Goal: Task Accomplishment & Management: Manage account settings

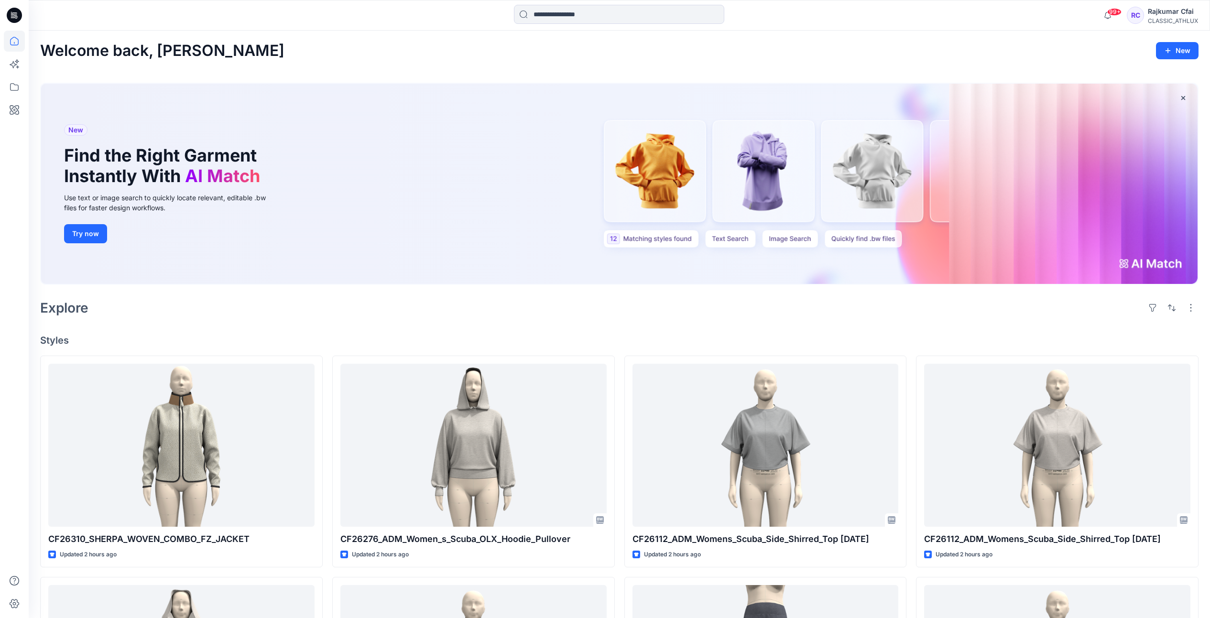
click at [411, 315] on div "Explore" at bounding box center [619, 307] width 1158 height 23
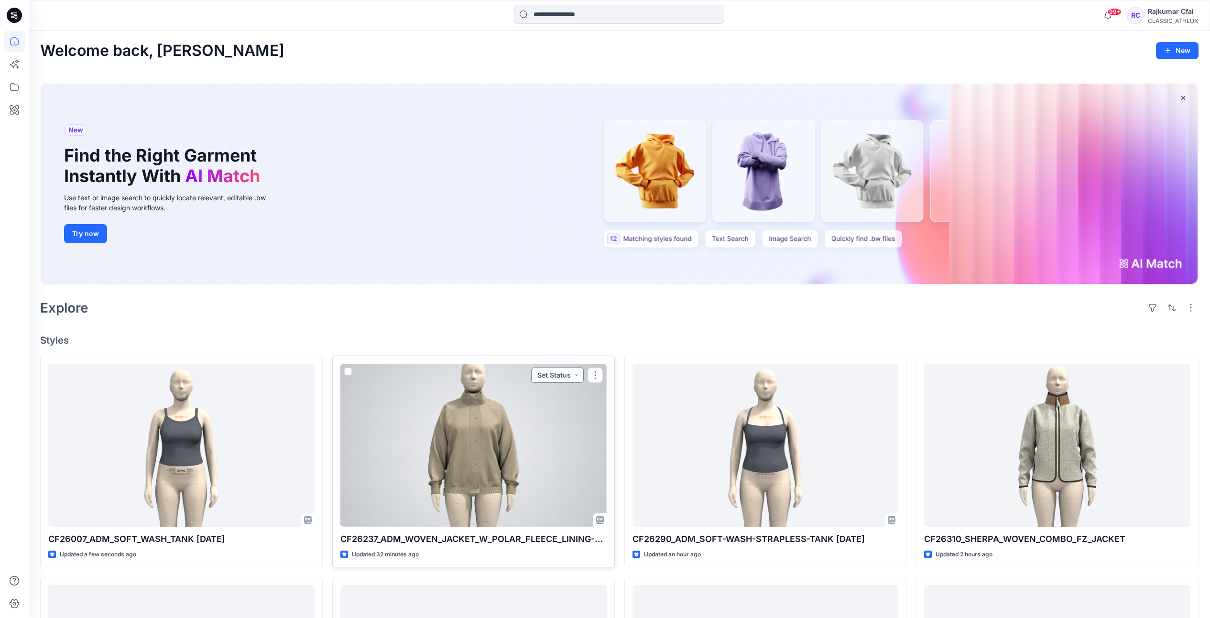
click at [578, 375] on button "Set Status" at bounding box center [557, 375] width 53 height 15
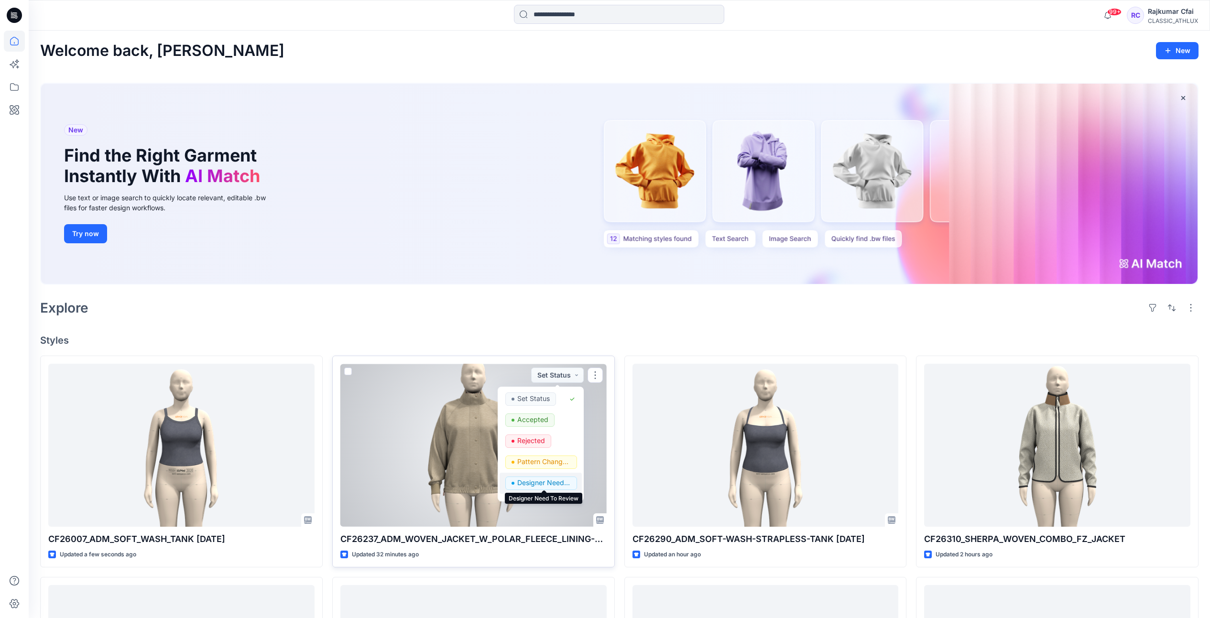
click at [554, 482] on p "Designer Need To Review" at bounding box center [544, 483] width 54 height 12
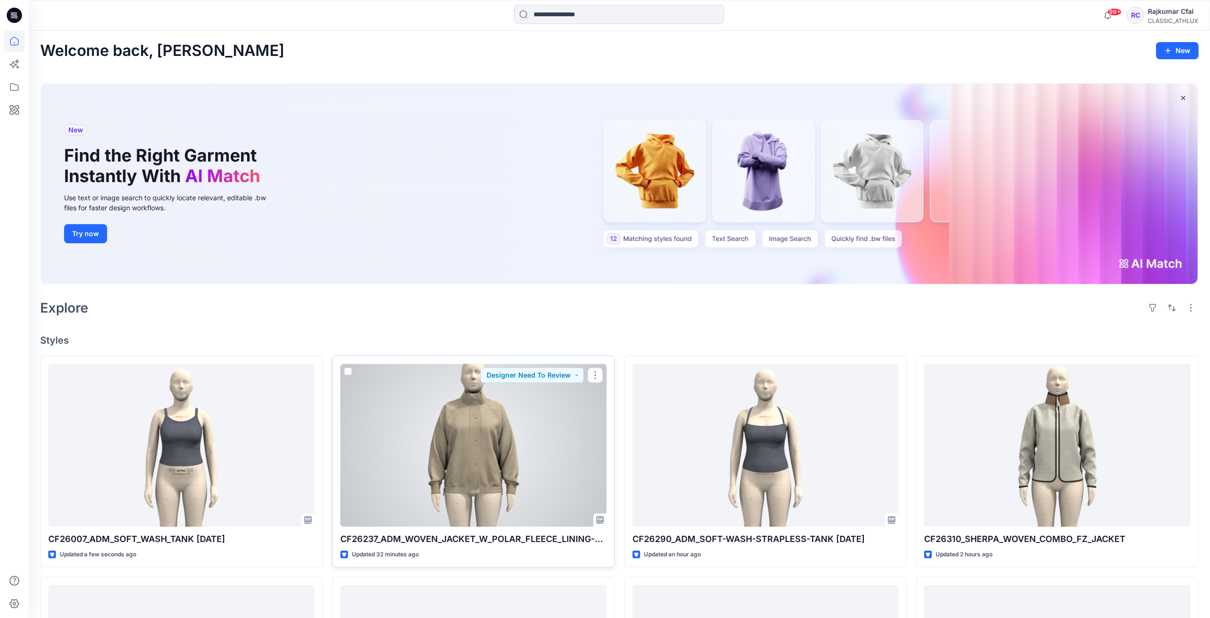
click at [529, 437] on div at bounding box center [473, 445] width 266 height 163
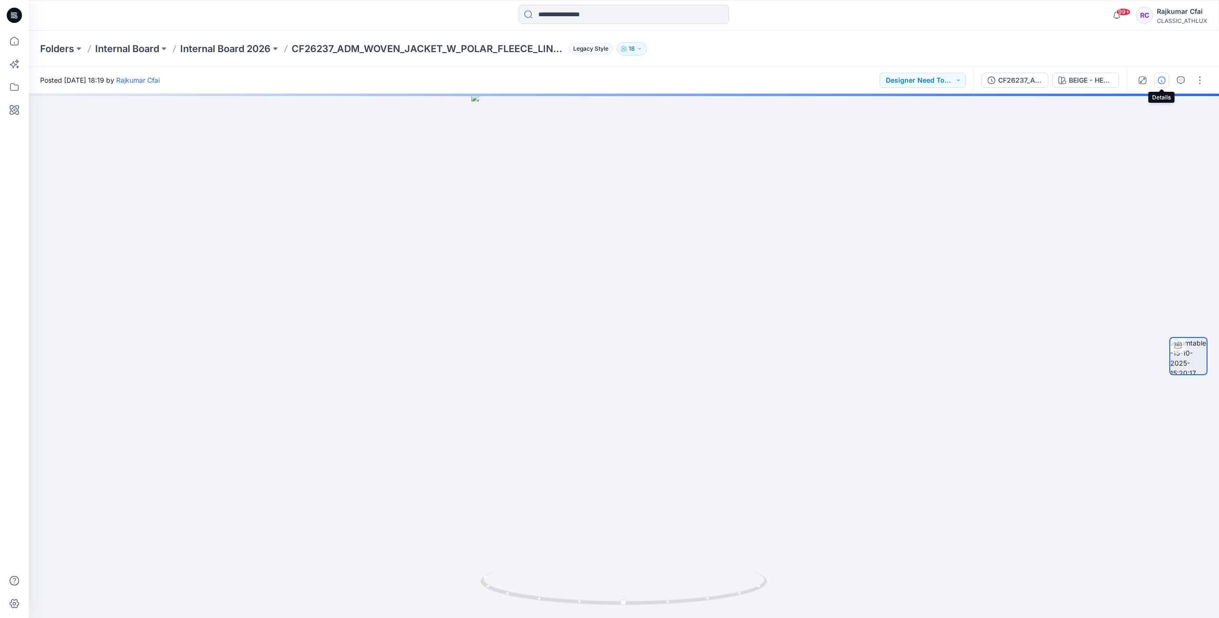
click at [1161, 80] on icon "button" at bounding box center [1162, 80] width 8 height 8
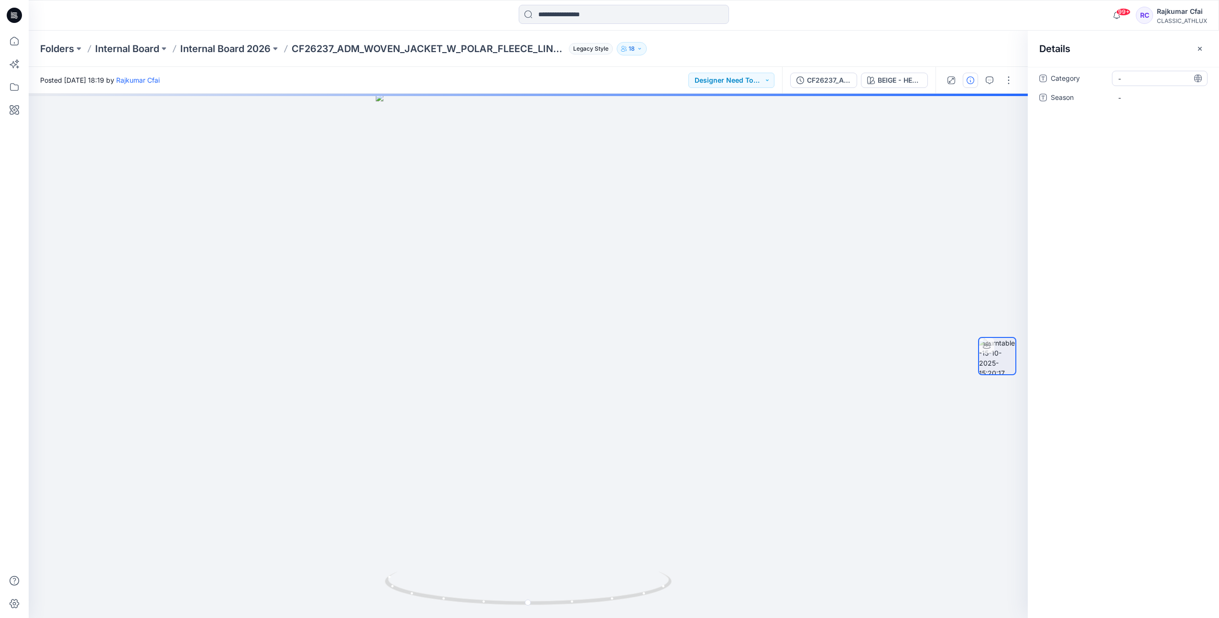
click at [1140, 85] on div "-" at bounding box center [1160, 78] width 96 height 15
type textarea "*"
click at [1130, 85] on div "-" at bounding box center [1160, 78] width 96 height 15
click at [1101, 87] on div "Category *** Season -" at bounding box center [1123, 94] width 168 height 46
type textarea "***"
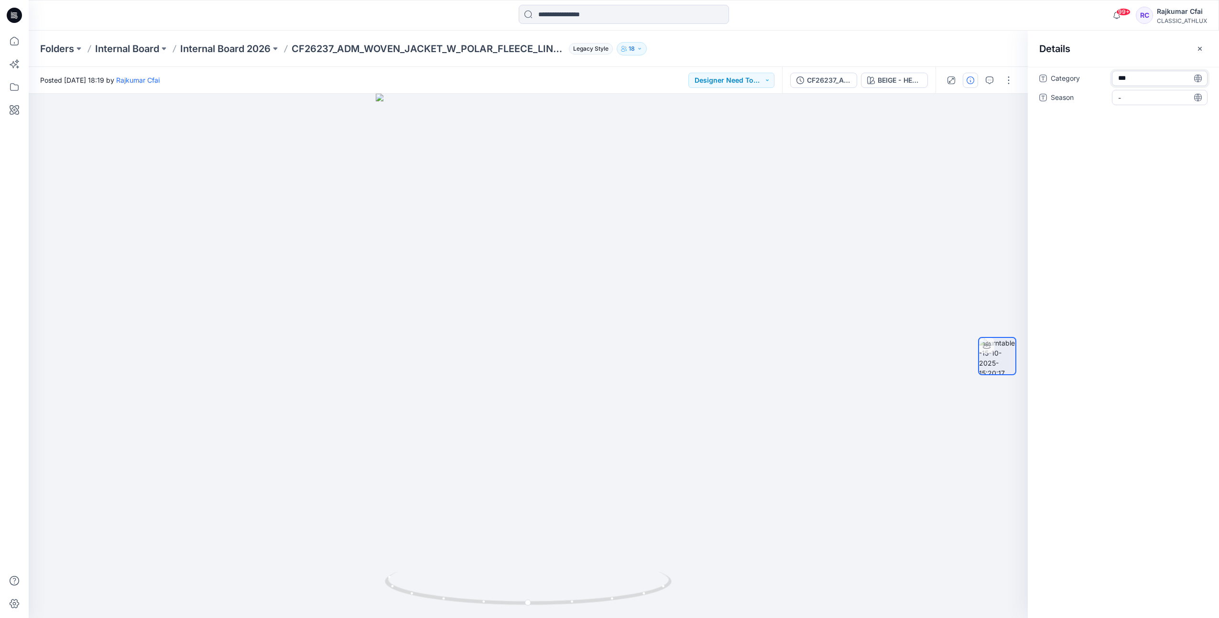
click at [1125, 98] on span "-" at bounding box center [1159, 98] width 83 height 10
type textarea "*****"
drag, startPoint x: 587, startPoint y: 603, endPoint x: 516, endPoint y: 366, distance: 247.4
click at [622, 555] on div at bounding box center [528, 356] width 999 height 524
drag, startPoint x: 16, startPoint y: 16, endPoint x: 21, endPoint y: 22, distance: 7.2
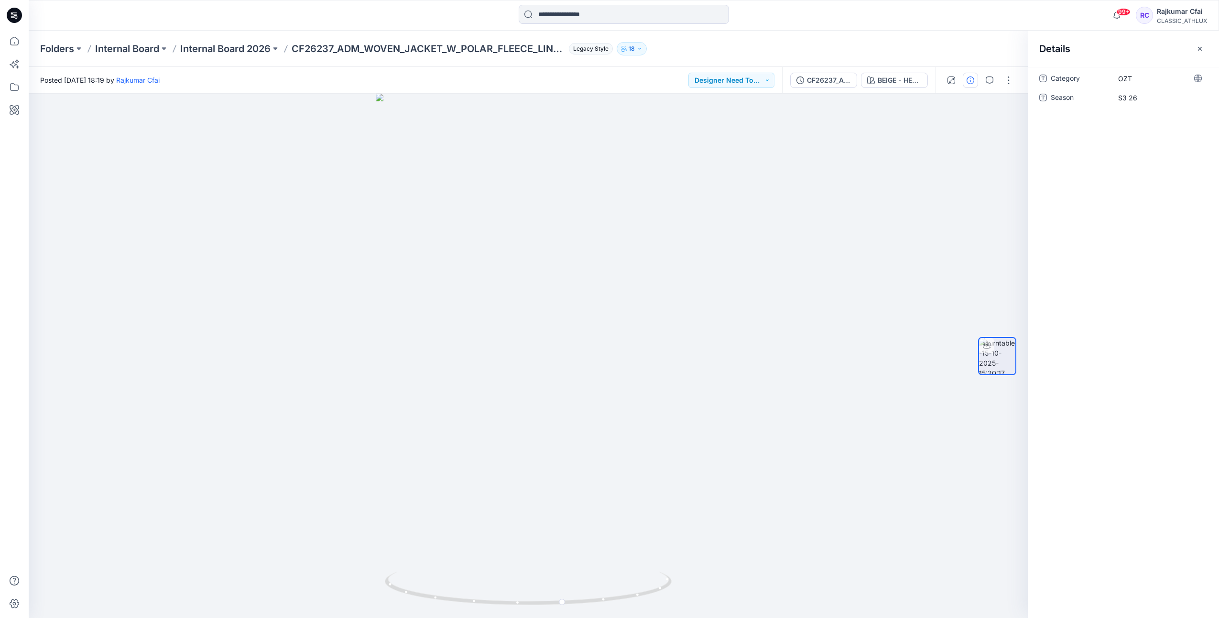
click at [16, 16] on icon at bounding box center [14, 15] width 15 height 15
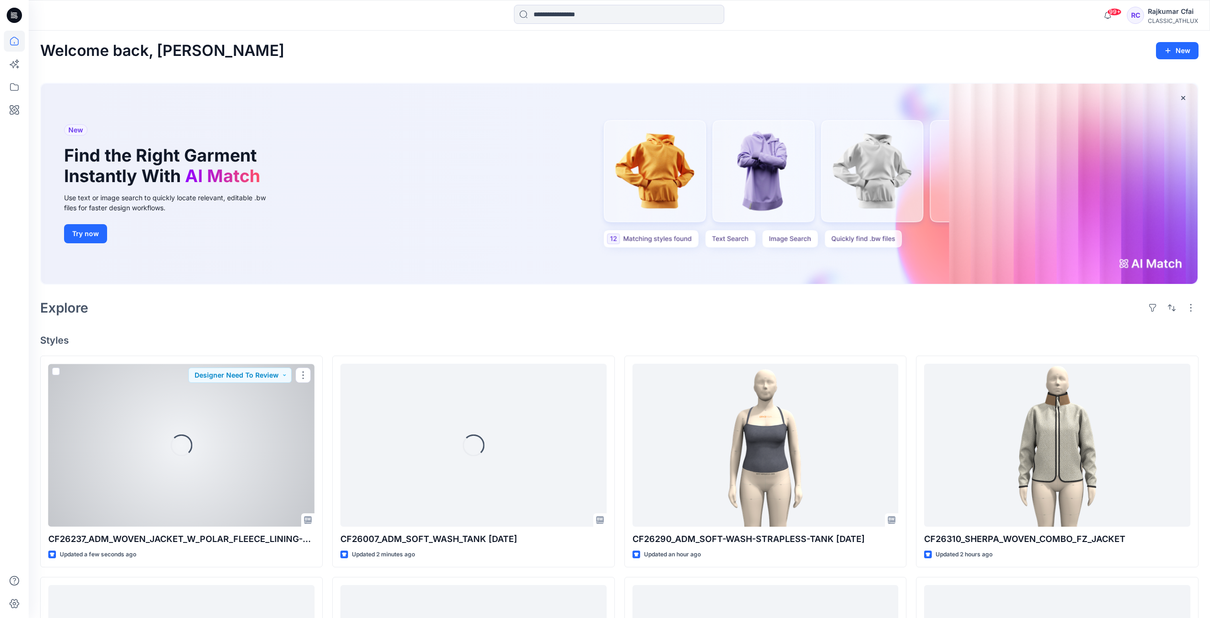
drag, startPoint x: 213, startPoint y: 452, endPoint x: 267, endPoint y: 238, distance: 221.0
click at [213, 452] on div "Loading..." at bounding box center [181, 445] width 266 height 163
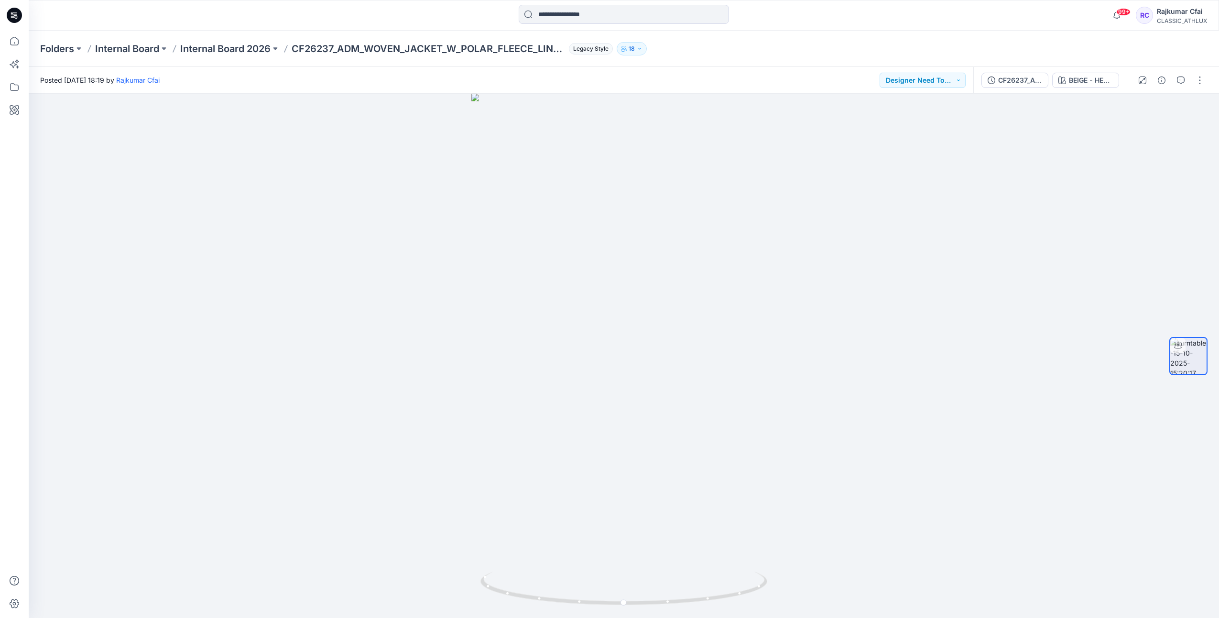
click at [10, 13] on icon at bounding box center [14, 15] width 15 height 15
